Goal: Task Accomplishment & Management: Use online tool/utility

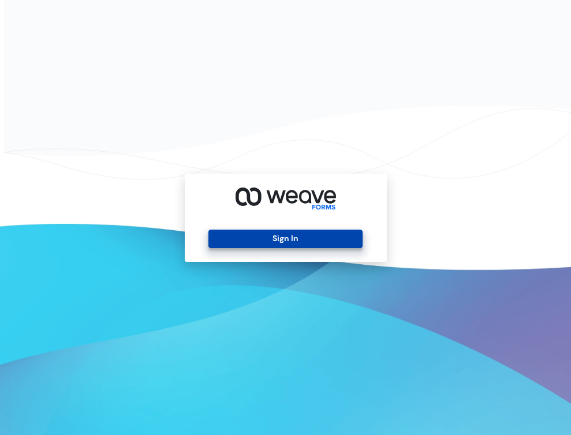
click at [224, 238] on button "Sign In" at bounding box center [285, 239] width 154 height 18
